Goal: Complete application form

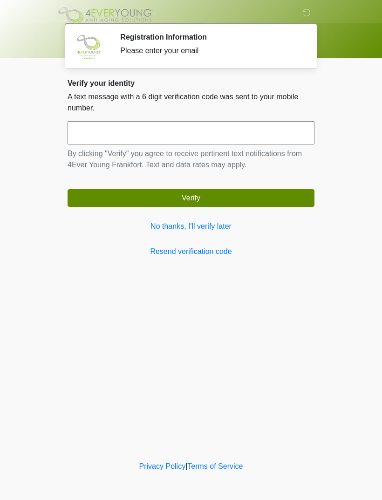
click at [112, 134] on input "text" at bounding box center [191, 132] width 247 height 23
type input "******"
click at [229, 193] on button "Verify" at bounding box center [191, 198] width 247 height 18
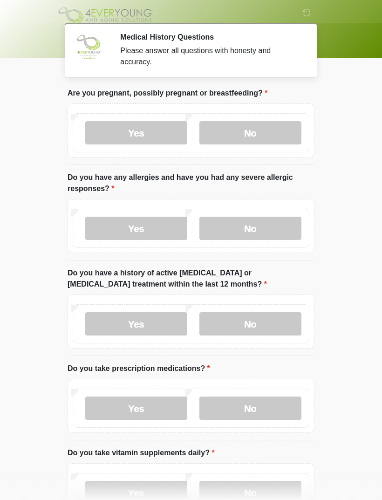
click at [265, 127] on label "No" at bounding box center [250, 132] width 102 height 23
click at [257, 230] on label "No" at bounding box center [250, 228] width 102 height 23
click at [247, 319] on label "No" at bounding box center [250, 323] width 102 height 23
click at [140, 409] on label "Yes" at bounding box center [136, 407] width 102 height 23
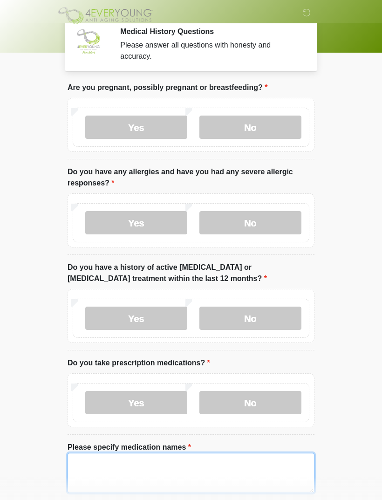
click at [103, 469] on textarea "Please specify medication names" at bounding box center [191, 473] width 247 height 40
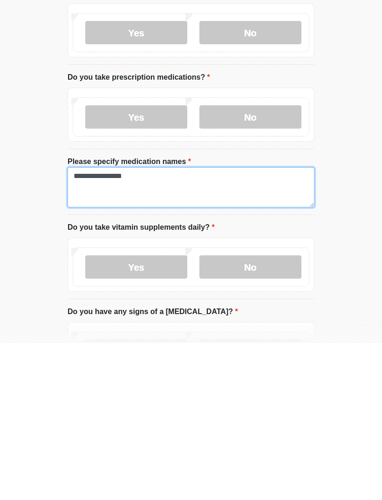
type textarea "**********"
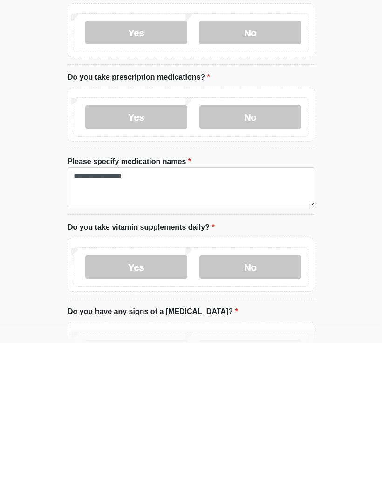
click at [155, 412] on label "Yes" at bounding box center [136, 423] width 102 height 23
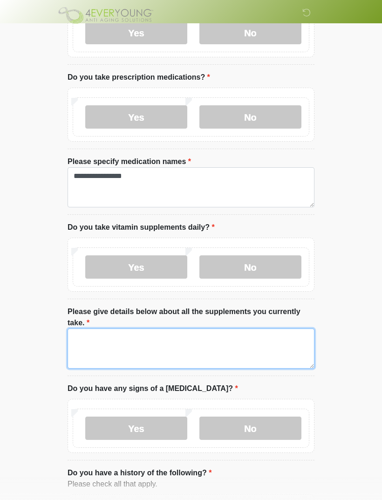
click at [109, 344] on textarea "Please give details below about all the supplements you currently take." at bounding box center [191, 348] width 247 height 40
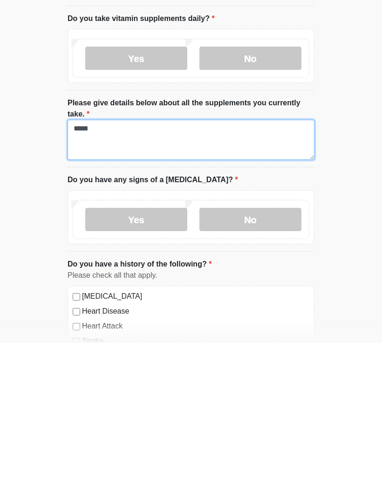
scroll to position [344, 0]
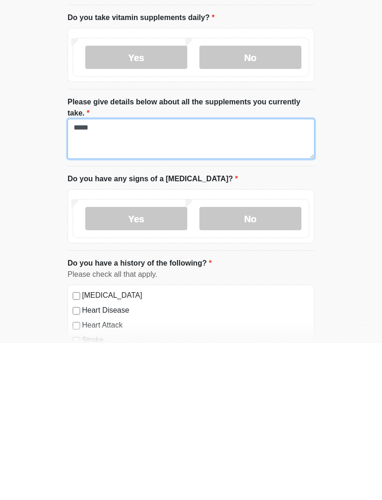
type textarea "*****"
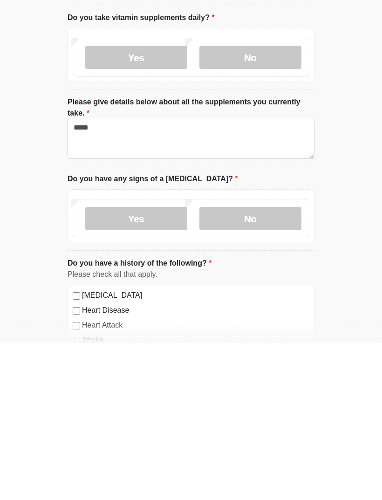
click at [260, 364] on label "No" at bounding box center [250, 375] width 102 height 23
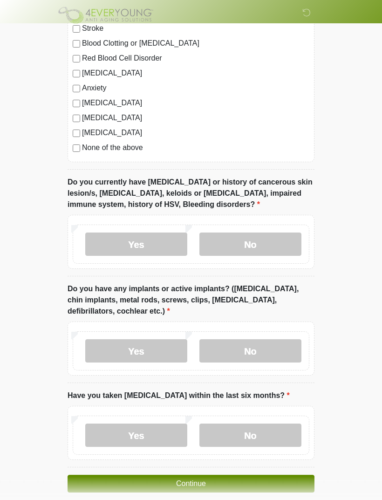
scroll to position [823, 0]
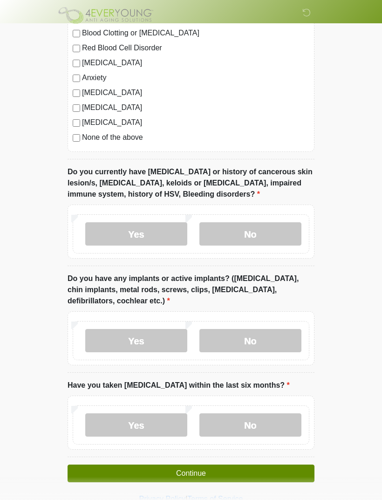
click at [257, 232] on label "No" at bounding box center [250, 233] width 102 height 23
click at [258, 339] on label "No" at bounding box center [250, 340] width 102 height 23
click at [255, 421] on label "No" at bounding box center [250, 424] width 102 height 23
click at [220, 468] on button "Continue" at bounding box center [191, 474] width 247 height 18
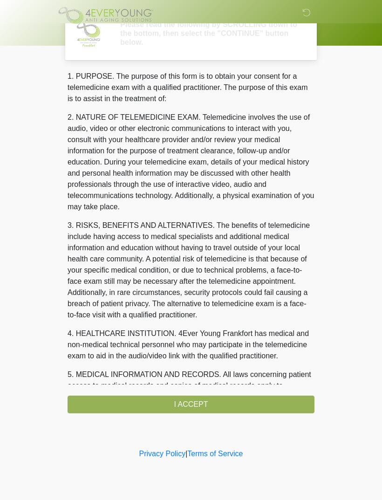
scroll to position [0, 0]
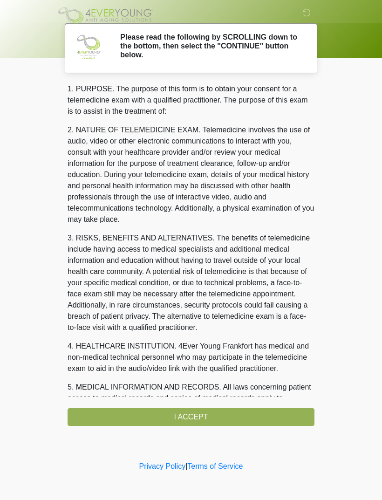
click at [218, 414] on div "1. PURPOSE. The purpose of this form is to obtain your consent for a telemedici…" at bounding box center [191, 254] width 247 height 342
click at [216, 416] on div "1. PURPOSE. The purpose of this form is to obtain your consent for a telemedici…" at bounding box center [191, 254] width 247 height 342
click at [175, 416] on div "1. PURPOSE. The purpose of this form is to obtain your consent for a telemedici…" at bounding box center [191, 254] width 247 height 342
click at [208, 415] on div "1. PURPOSE. The purpose of this form is to obtain your consent for a telemedici…" at bounding box center [191, 254] width 247 height 342
click at [175, 408] on div "1. PURPOSE. The purpose of this form is to obtain your consent for a telemedici…" at bounding box center [191, 254] width 247 height 342
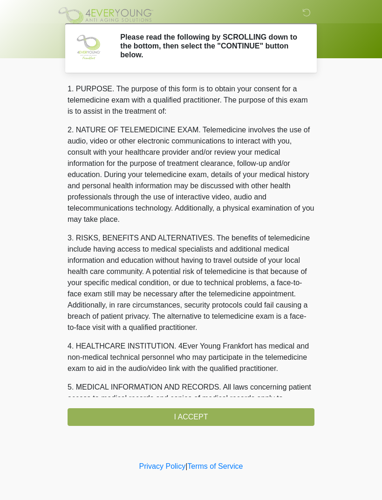
click at [175, 407] on div "1. PURPOSE. The purpose of this form is to obtain your consent for a telemedici…" at bounding box center [191, 254] width 247 height 342
click at [164, 415] on div "1. PURPOSE. The purpose of this form is to obtain your consent for a telemedici…" at bounding box center [191, 254] width 247 height 342
click at [155, 413] on div "1. PURPOSE. The purpose of this form is to obtain your consent for a telemedici…" at bounding box center [191, 254] width 247 height 342
click at [239, 414] on div "1. PURPOSE. The purpose of this form is to obtain your consent for a telemedici…" at bounding box center [191, 254] width 247 height 342
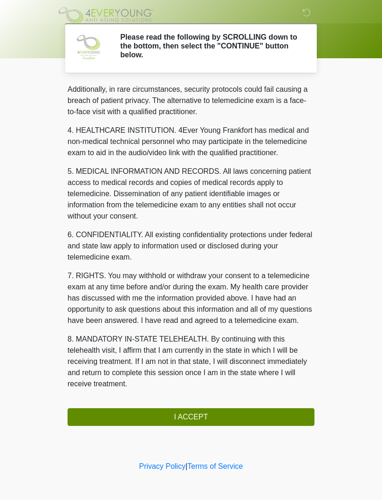
scroll to position [227, 0]
click at [218, 415] on button "I ACCEPT" at bounding box center [191, 417] width 247 height 18
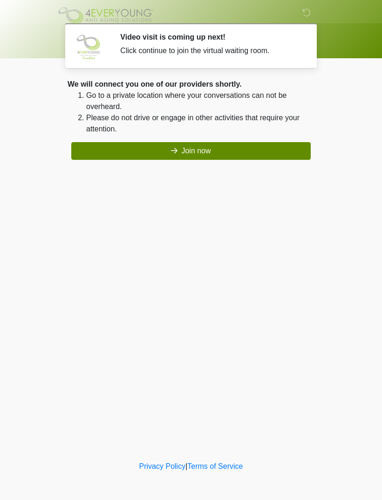
click at [207, 152] on button "Join now" at bounding box center [190, 151] width 239 height 18
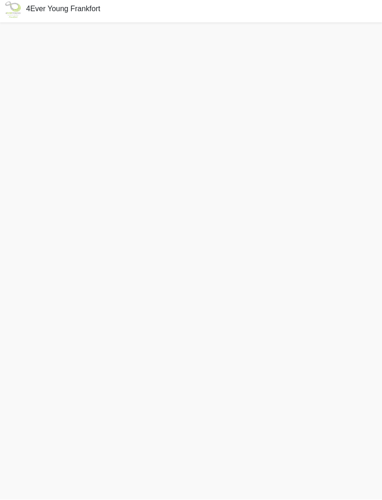
scroll to position [17, 0]
